Goal: Check status: Check status

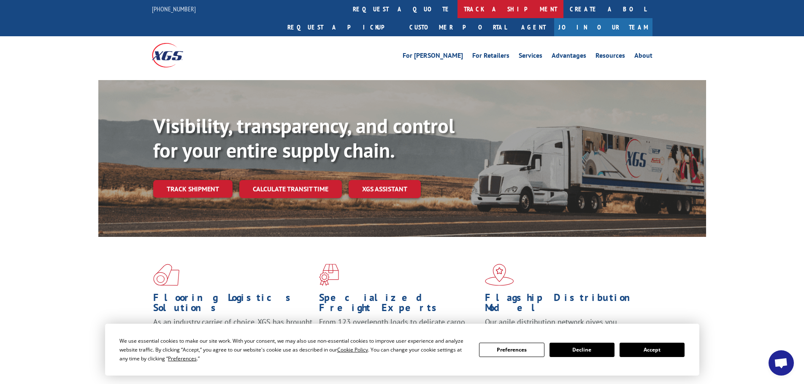
click at [457, 16] on link "track a shipment" at bounding box center [510, 9] width 106 height 18
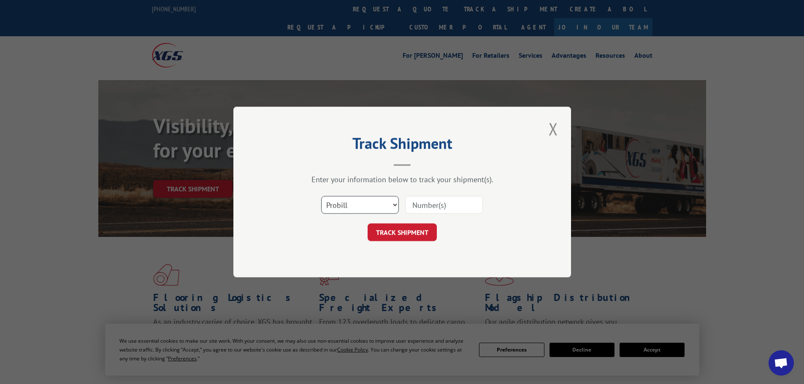
click at [350, 208] on select "Select category... Probill BOL PO" at bounding box center [360, 205] width 78 height 18
select select "bol"
click at [321, 196] on select "Select category... Probill BOL PO" at bounding box center [360, 205] width 78 height 18
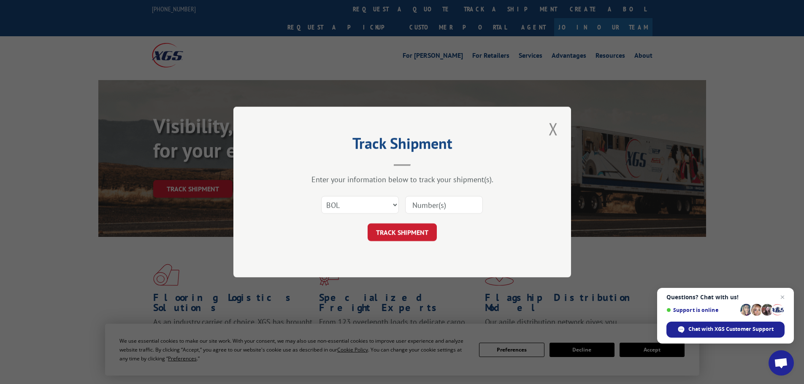
click at [430, 204] on input at bounding box center [444, 205] width 78 height 18
type input "5948660"
click at [399, 231] on button "TRACK SHIPMENT" at bounding box center [402, 233] width 69 height 18
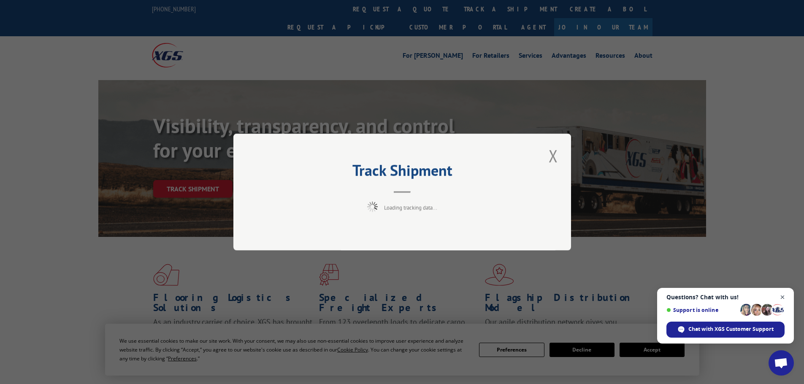
click at [781, 297] on span "Open chat" at bounding box center [782, 297] width 11 height 11
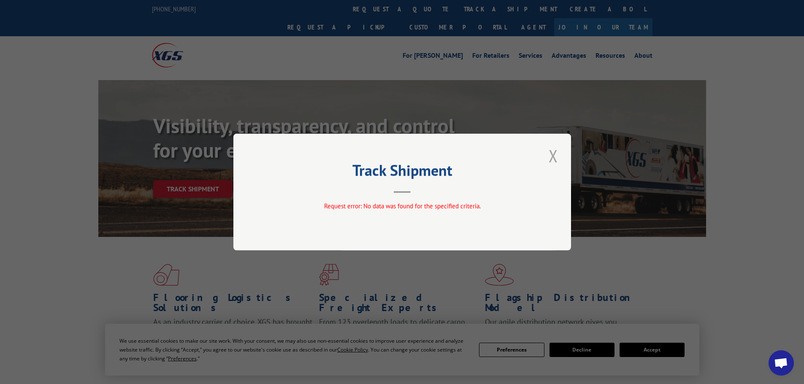
click at [557, 157] on button "Close modal" at bounding box center [553, 155] width 14 height 23
